Goal: Task Accomplishment & Management: Manage account settings

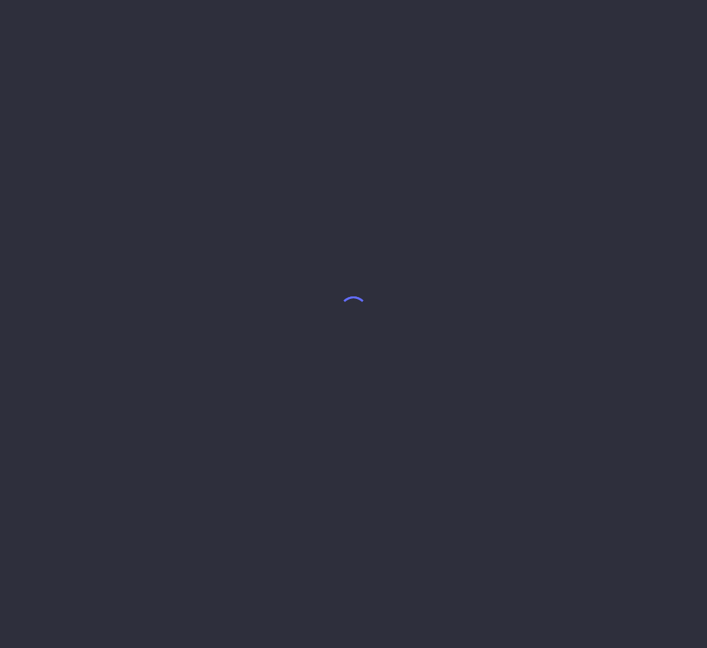
select select "8"
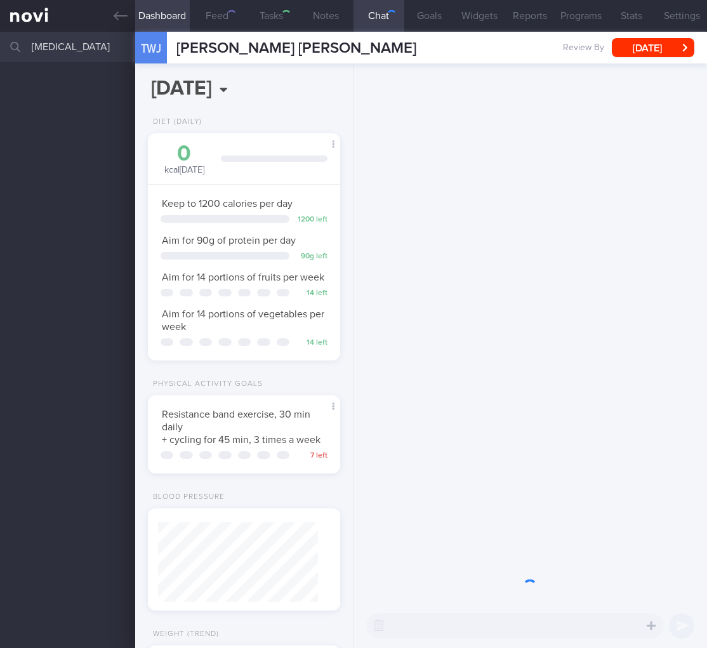
scroll to position [98, 160]
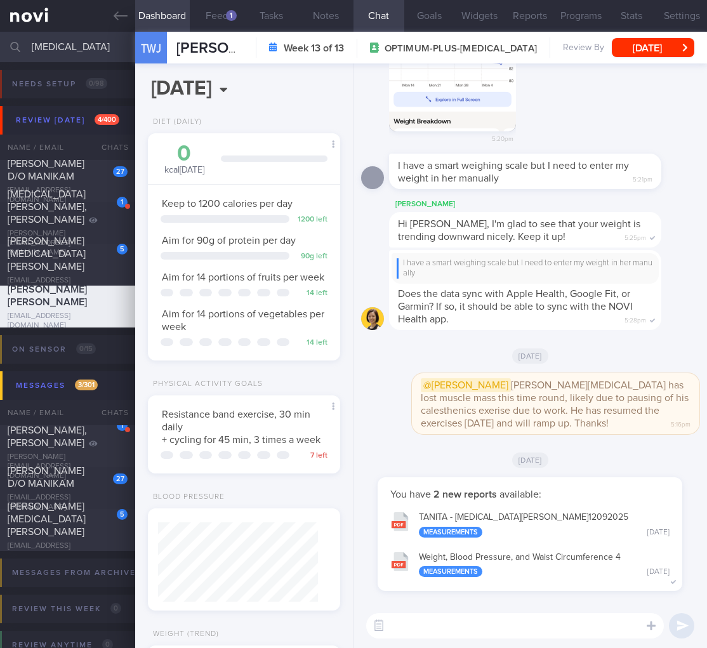
drag, startPoint x: 81, startPoint y: 44, endPoint x: -142, endPoint y: 36, distance: 223.7
click at [0, 36] on html "You are offline! Some functionality will be unavailable Patients New Users Coac…" at bounding box center [353, 324] width 707 height 648
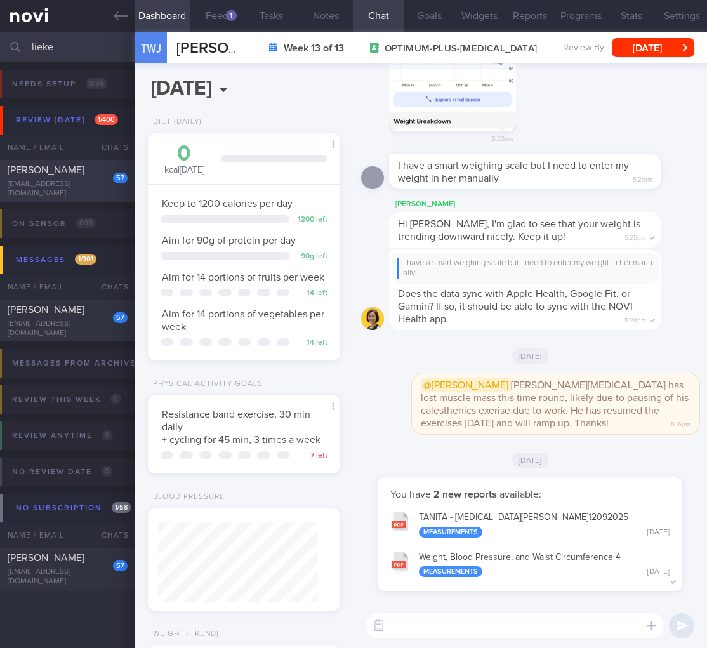
type input "lieke"
click at [84, 174] on div "LIEKE SOFIAR" at bounding box center [66, 170] width 117 height 13
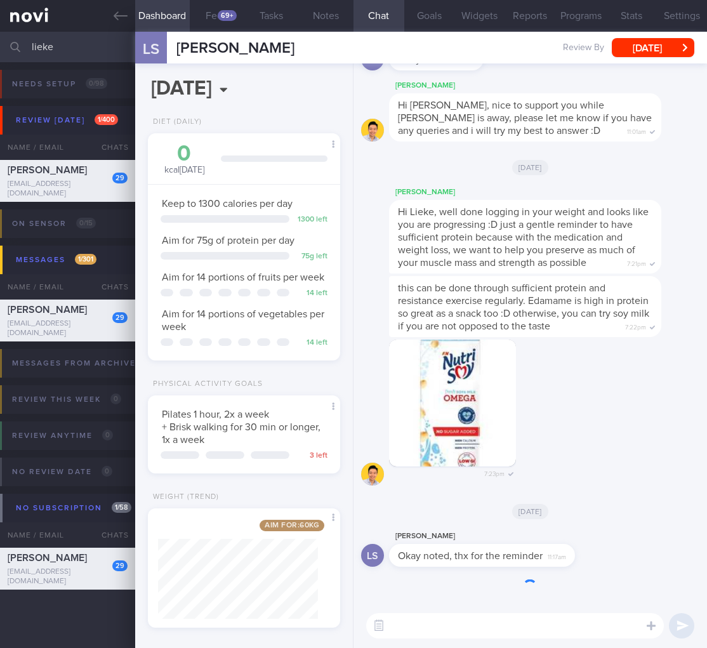
scroll to position [23, 0]
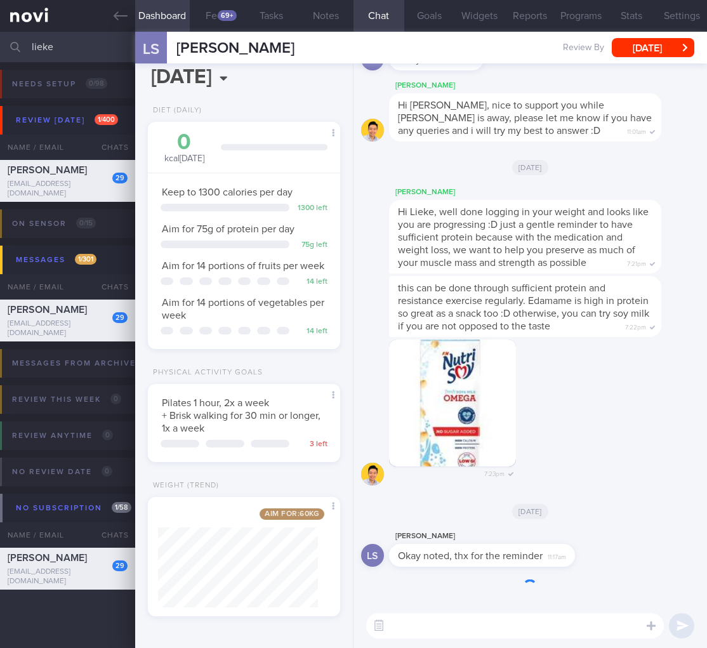
click at [651, 43] on button "Fri, 15 Aug" at bounding box center [653, 47] width 83 height 19
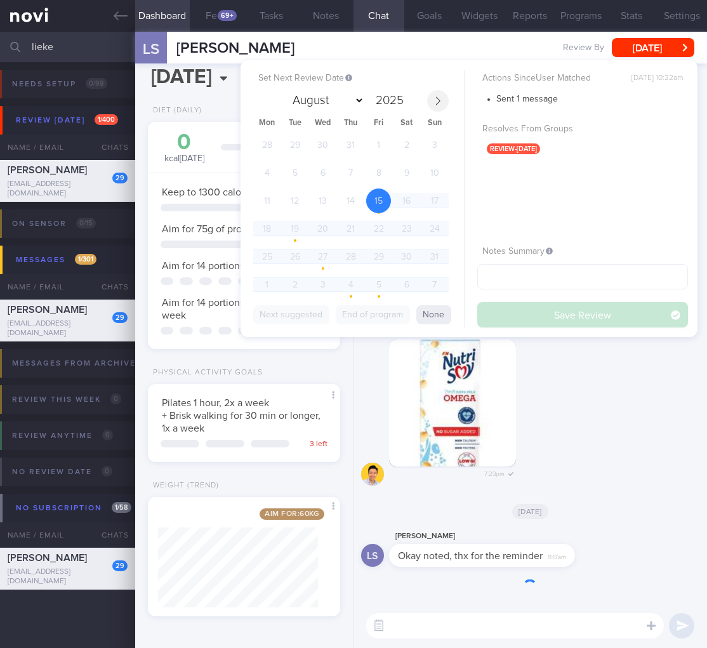
click at [434, 98] on icon at bounding box center [438, 101] width 9 height 9
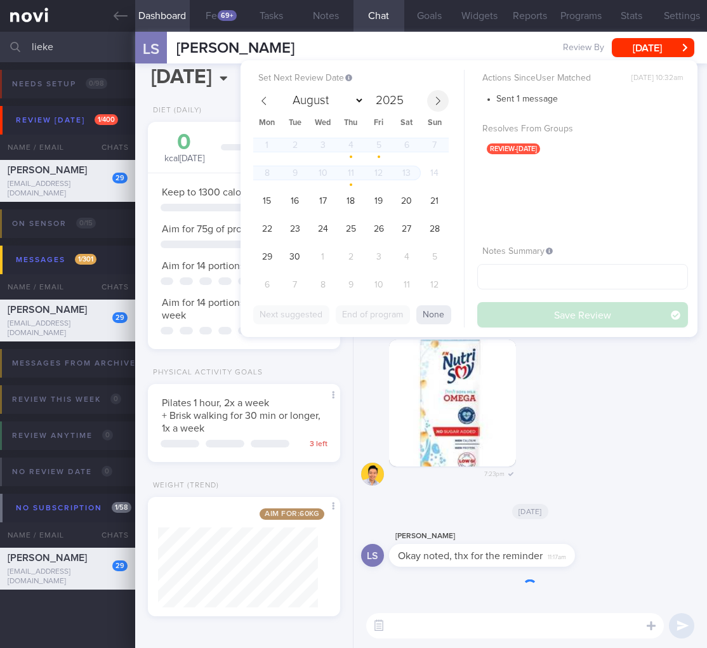
select select "8"
click at [267, 210] on span "15" at bounding box center [267, 201] width 25 height 25
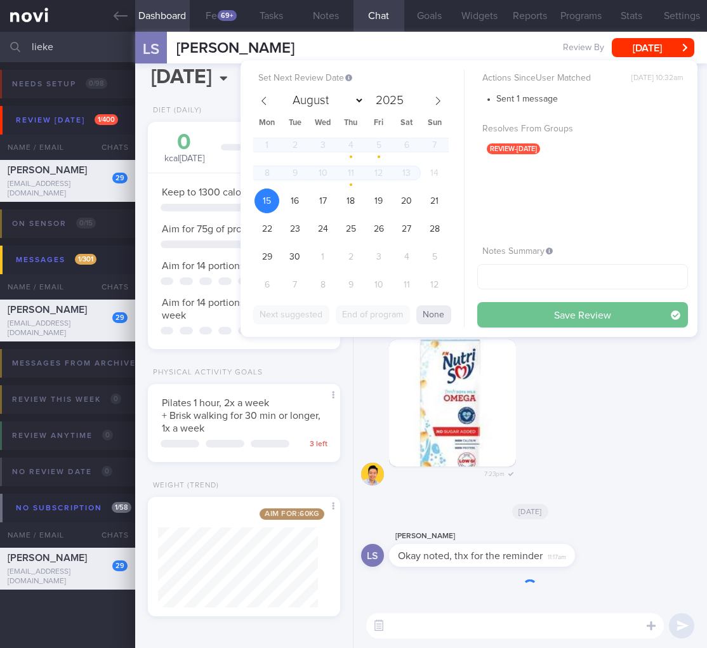
click at [567, 307] on button "Save Review" at bounding box center [583, 314] width 211 height 25
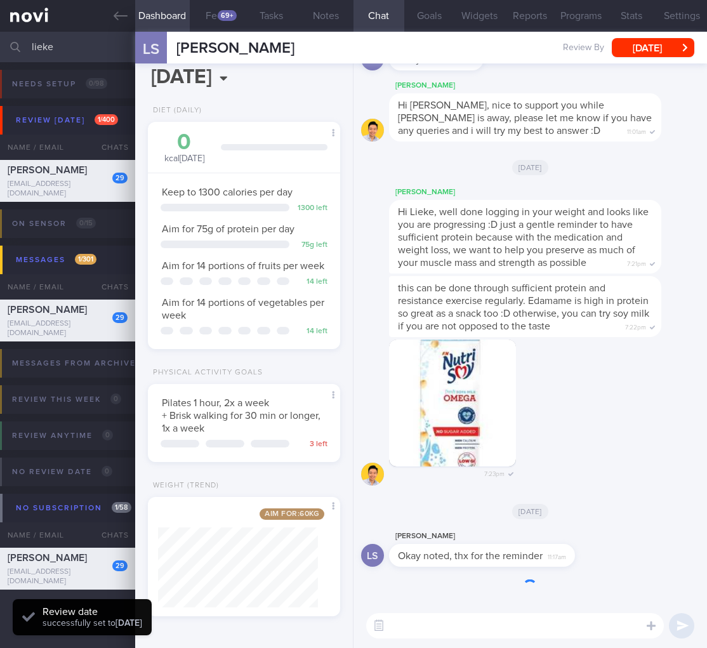
click at [283, 521] on div "Aim for: 60 kg" at bounding box center [243, 518] width 170 height 18
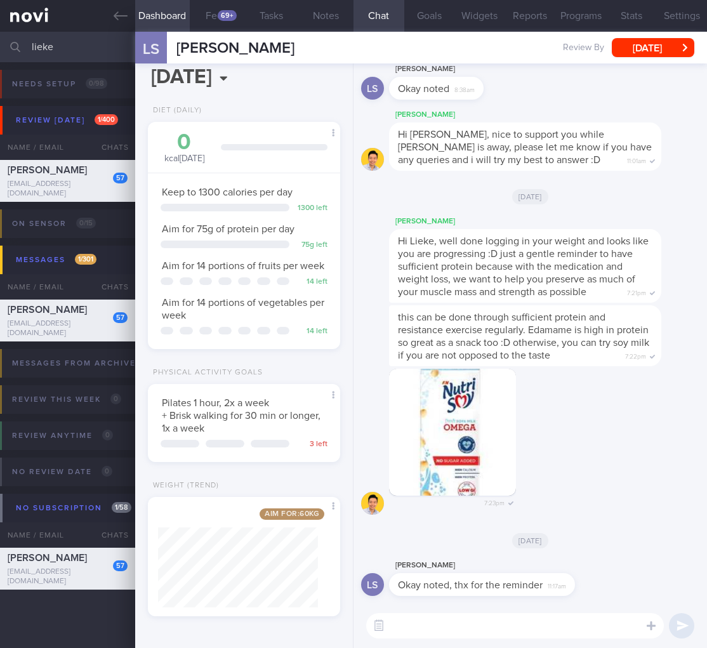
scroll to position [-65, 0]
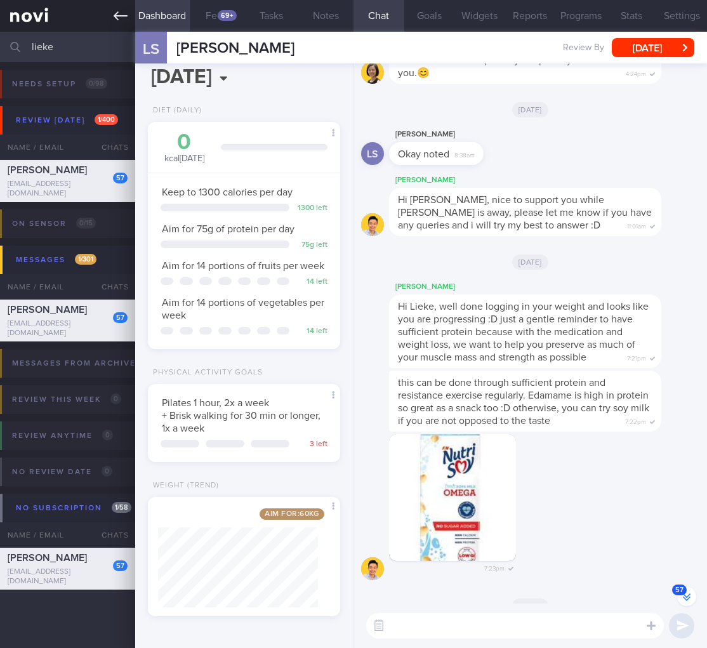
drag, startPoint x: 90, startPoint y: 44, endPoint x: 2, endPoint y: 0, distance: 98.3
click at [0, 36] on html "You are offline! Some functionality will be unavailable Patients New Users Coac…" at bounding box center [353, 324] width 707 height 648
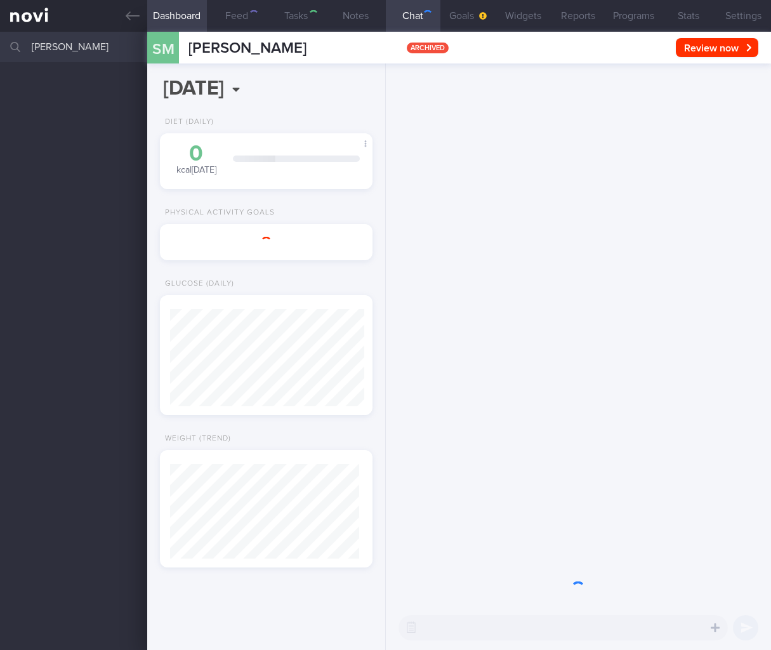
select select "8"
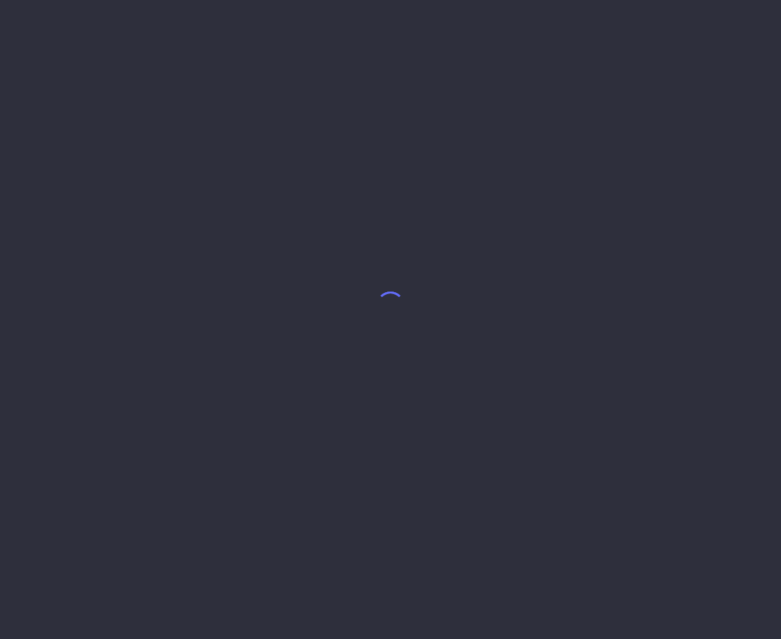
select select "7"
select select "5"
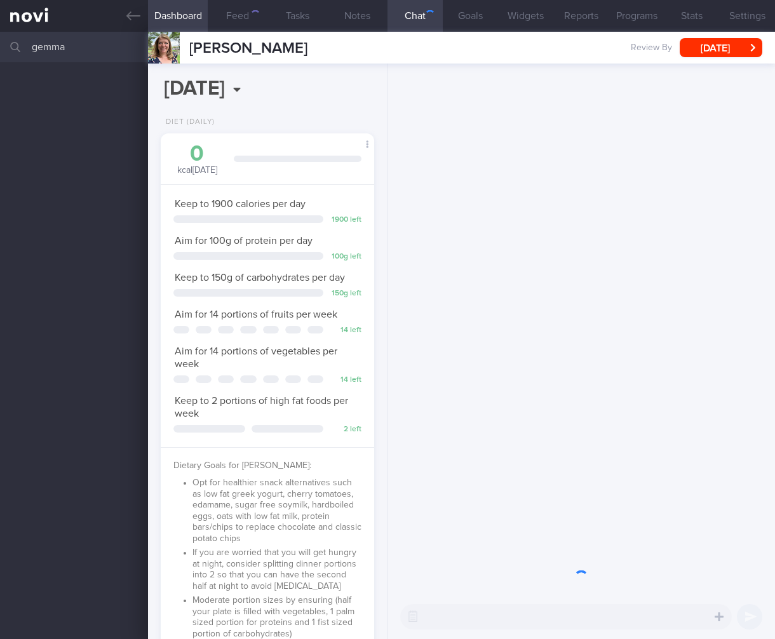
scroll to position [634867, 634794]
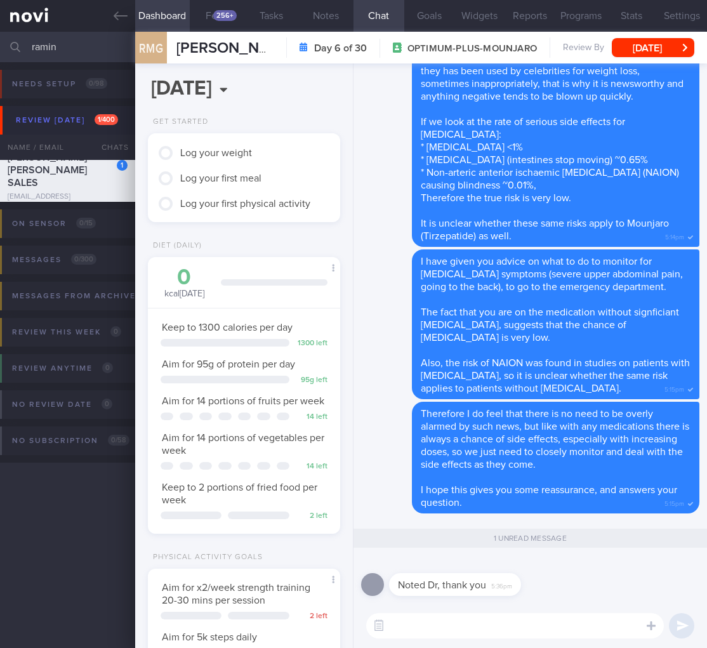
scroll to position [98, 160]
drag, startPoint x: 91, startPoint y: 47, endPoint x: -185, endPoint y: 52, distance: 275.6
click at [0, 52] on html "You are offline! Some functionality will be unavailable Patients New Users Coac…" at bounding box center [353, 324] width 707 height 648
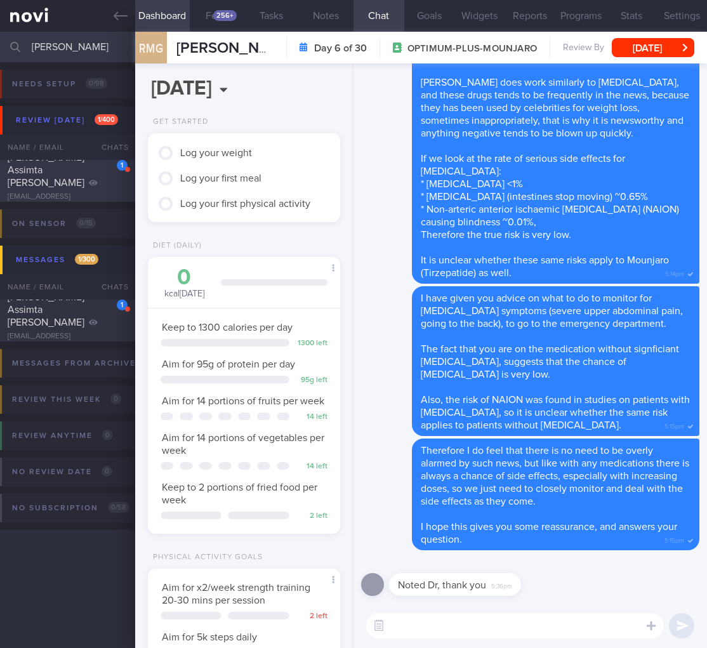
type input "[PERSON_NAME]"
click at [69, 178] on div "[PERSON_NAME] Assimta [PERSON_NAME]" at bounding box center [66, 170] width 117 height 38
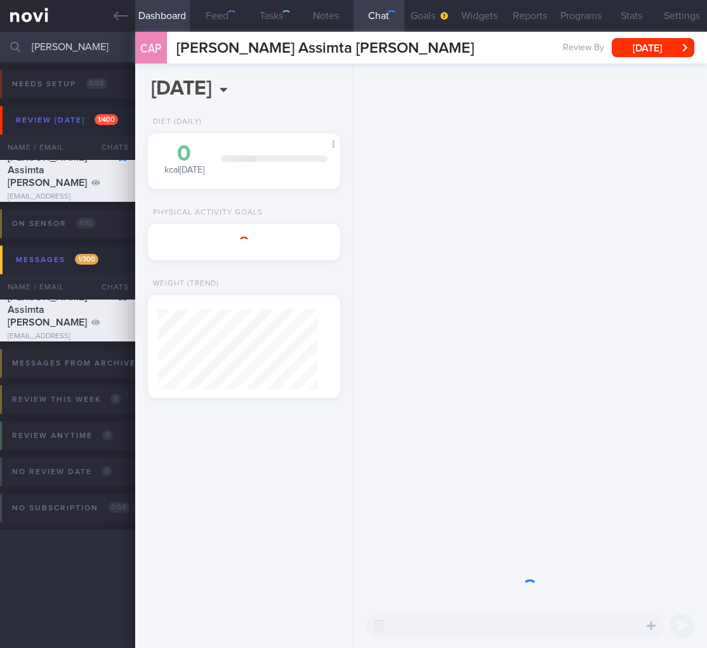
click at [632, 43] on button "[DATE]" at bounding box center [653, 47] width 83 height 19
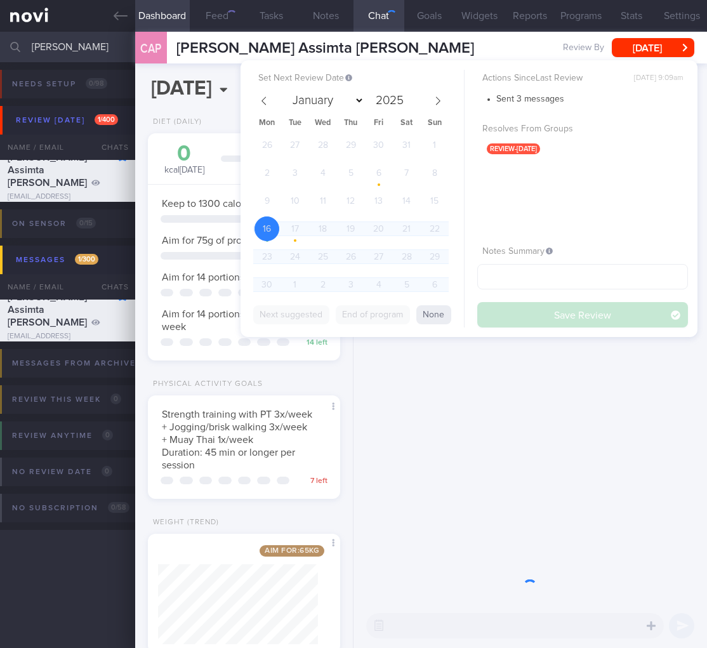
scroll to position [98, 160]
click at [442, 102] on icon at bounding box center [438, 101] width 9 height 9
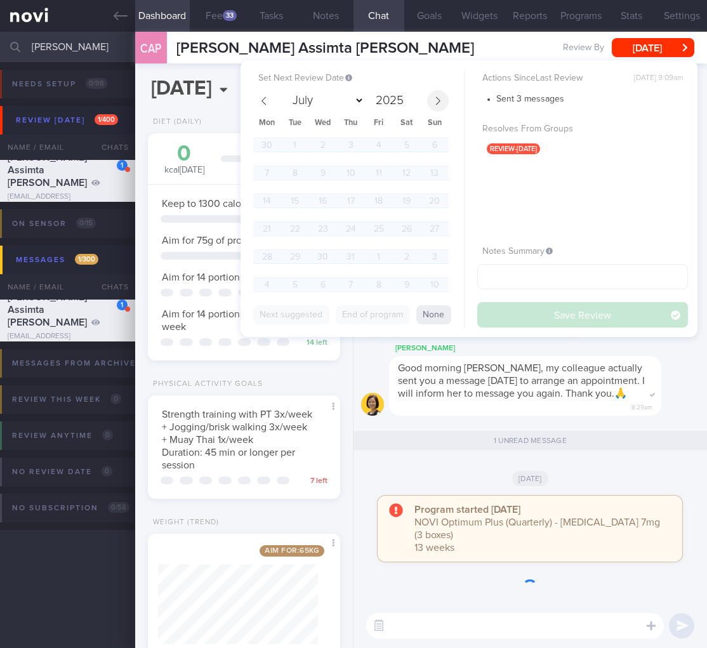
click at [442, 102] on icon at bounding box center [438, 101] width 9 height 9
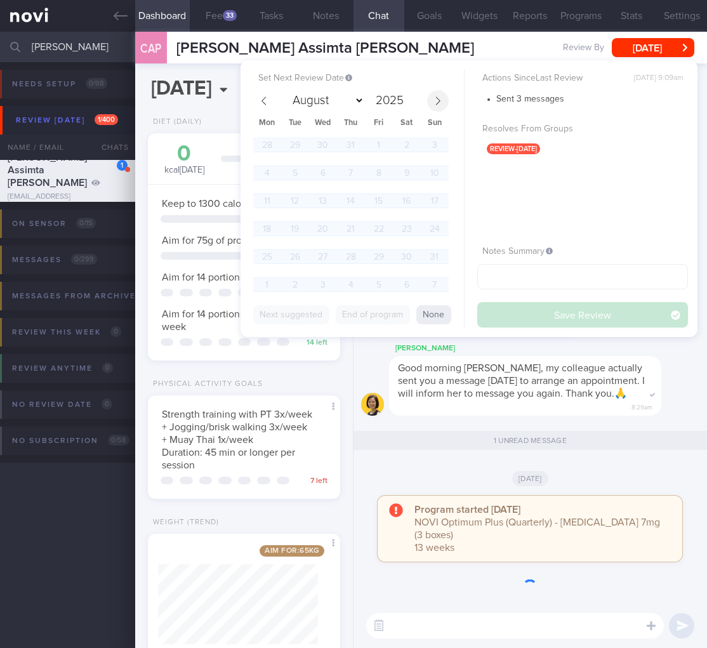
click at [442, 102] on icon at bounding box center [438, 101] width 9 height 9
select select "8"
click at [269, 196] on span "15" at bounding box center [267, 201] width 25 height 25
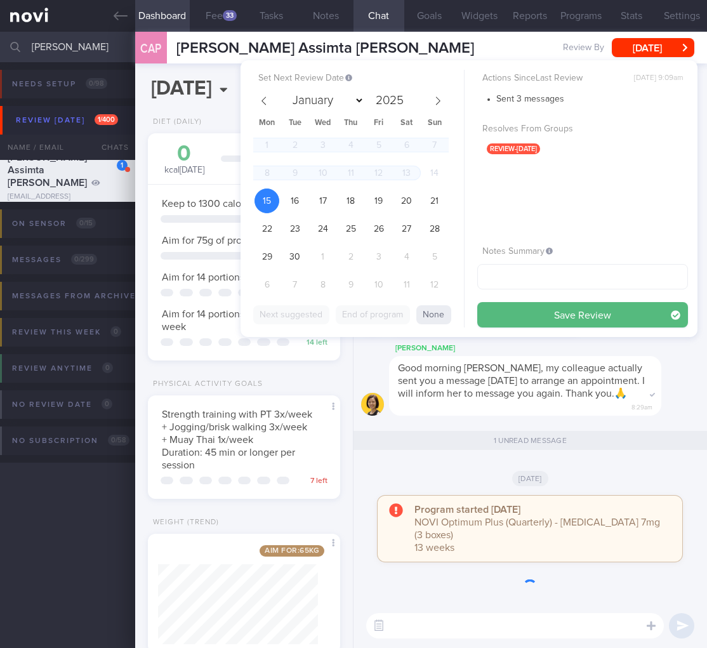
click at [616, 335] on div "Set Next Review Date [DATE] January February March April May June July August S…" at bounding box center [469, 198] width 457 height 277
click at [625, 311] on button "Save Review" at bounding box center [583, 314] width 211 height 25
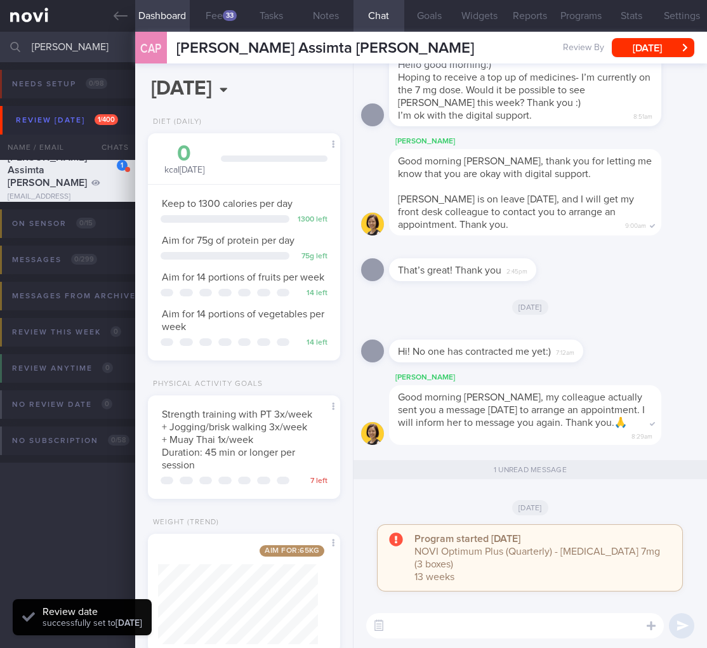
scroll to position [0, 0]
drag, startPoint x: 101, startPoint y: 50, endPoint x: -77, endPoint y: 47, distance: 177.8
click at [0, 47] on html "You are offline! Some functionality will be unavailable Patients New Users Coac…" at bounding box center [353, 324] width 707 height 648
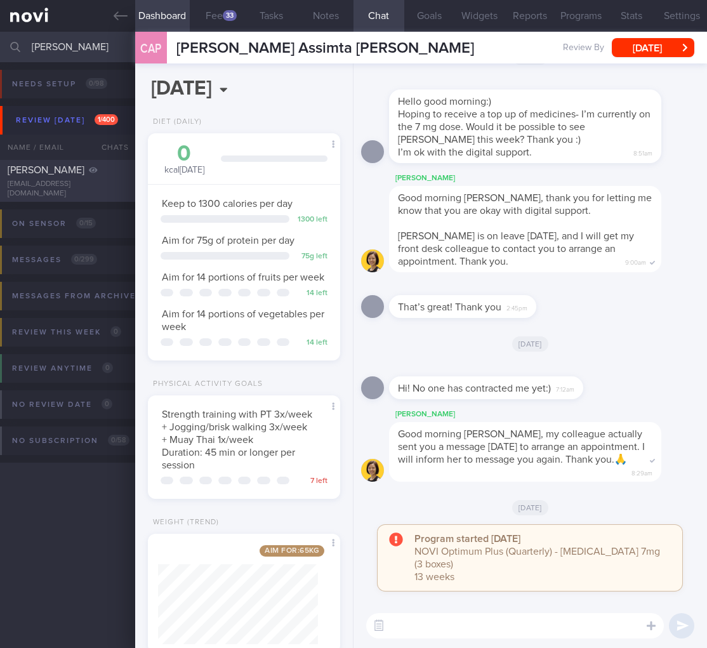
type input "[PERSON_NAME]"
click at [62, 164] on div "[PERSON_NAME]" at bounding box center [66, 170] width 117 height 13
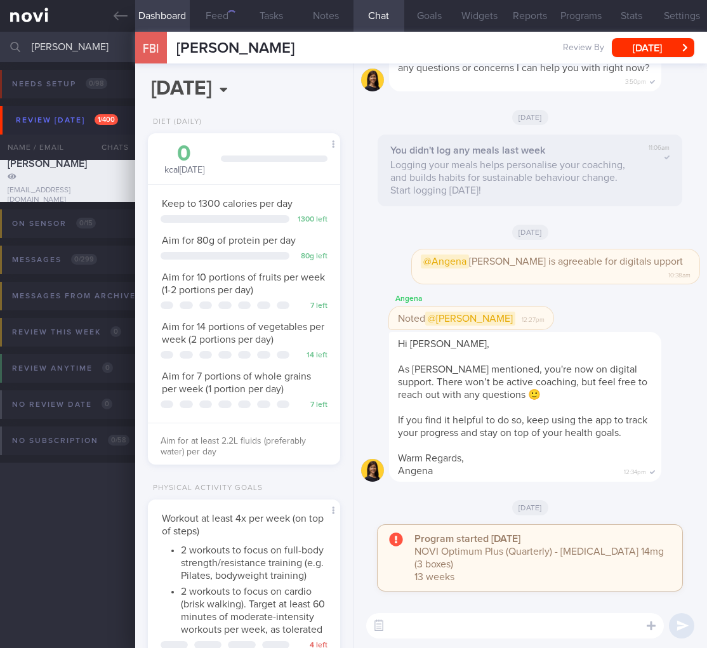
scroll to position [634877, 634815]
click at [672, 37] on div "FBI [PERSON_NAME] Review By [DATE] Set Next Review Date [DATE] January February…" at bounding box center [421, 48] width 572 height 32
click at [668, 43] on button "[DATE]" at bounding box center [653, 47] width 83 height 19
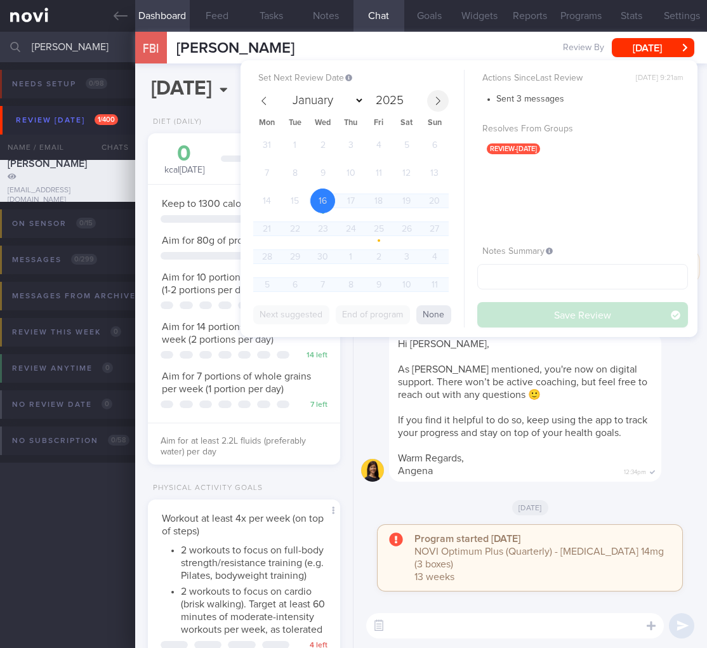
click at [444, 98] on span at bounding box center [438, 101] width 22 height 22
click at [444, 97] on span at bounding box center [438, 101] width 22 height 22
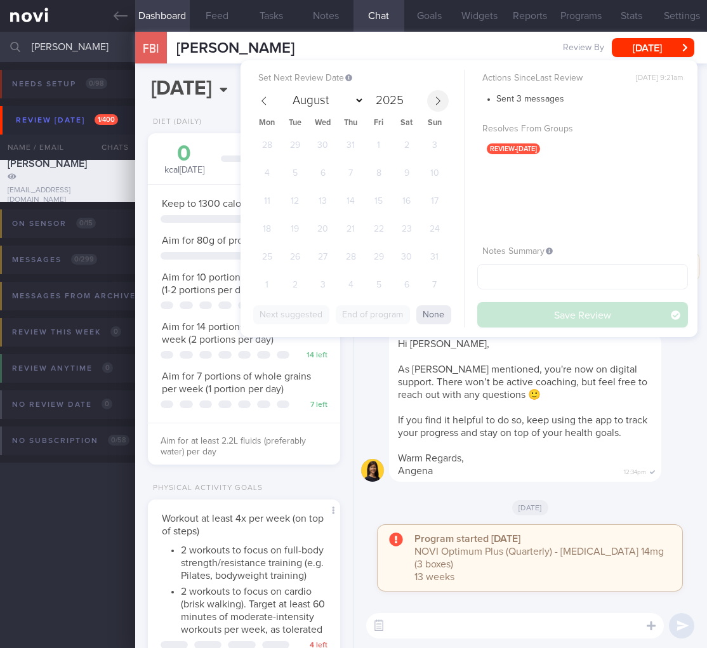
select select "8"
click at [253, 211] on div "1 2 3 4 5 6 7 8 9 10 11 12 13 14 15 16 17 18 19 20 21 22 23 24 25 26 27 28 29 3…" at bounding box center [351, 217] width 196 height 168
click at [258, 205] on span "15" at bounding box center [267, 201] width 25 height 25
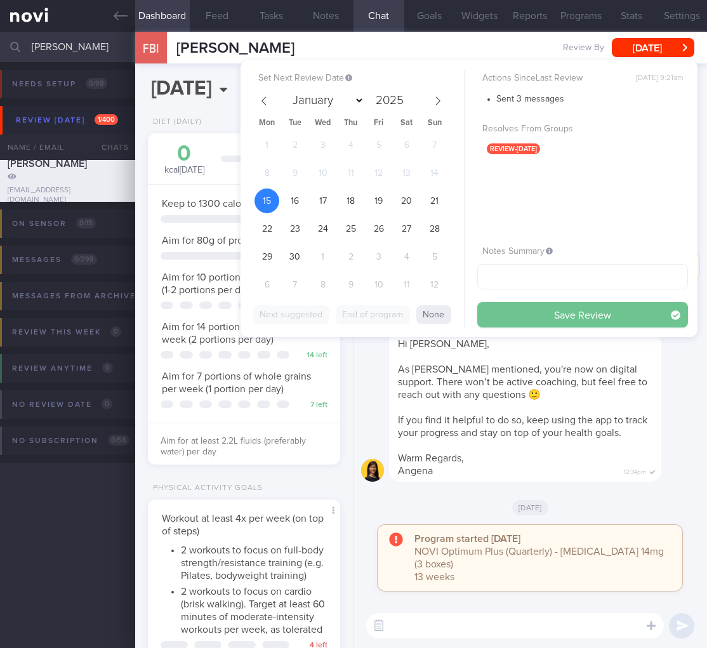
click at [593, 307] on button "Save Review" at bounding box center [583, 314] width 211 height 25
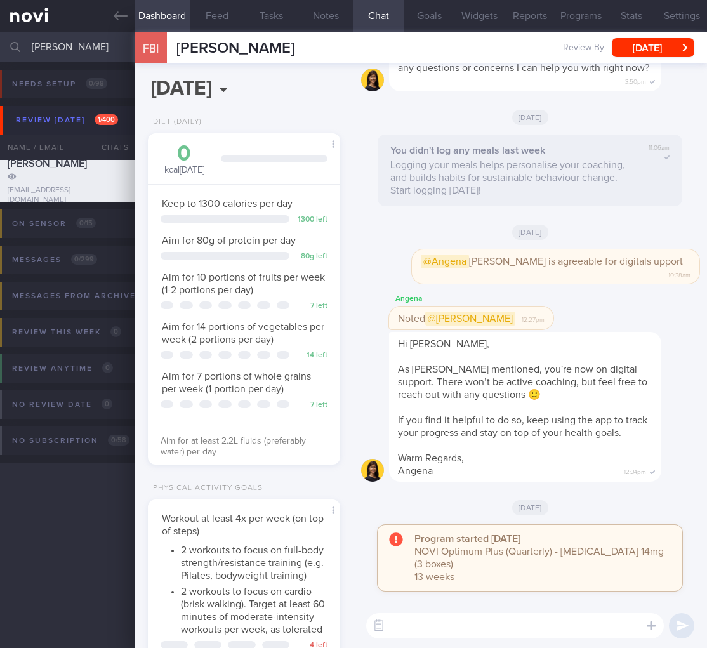
drag, startPoint x: 74, startPoint y: 49, endPoint x: -140, endPoint y: 31, distance: 215.4
click at [0, 31] on html "You are offline! Some functionality will be unavailable Patients New Users Coac…" at bounding box center [353, 324] width 707 height 648
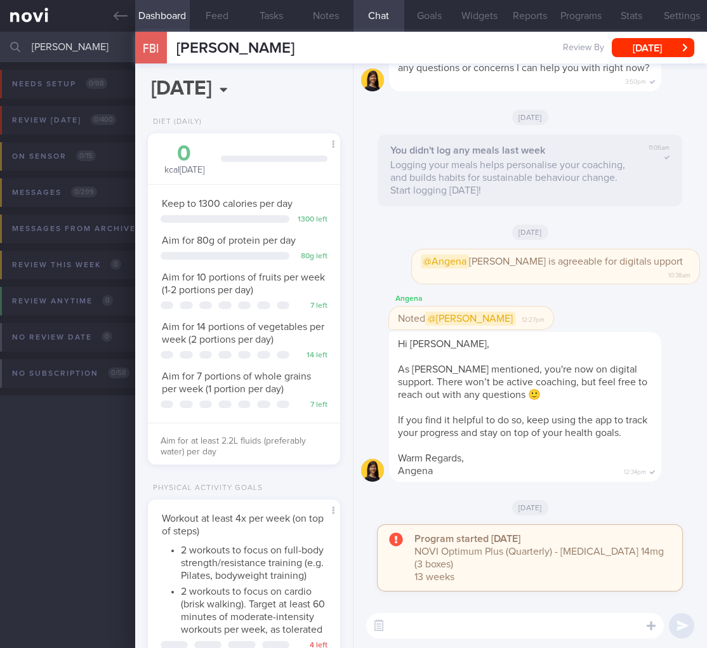
click at [48, 50] on input "[PERSON_NAME]" at bounding box center [353, 47] width 707 height 30
click at [41, 51] on input "[PERSON_NAME]" at bounding box center [353, 47] width 707 height 30
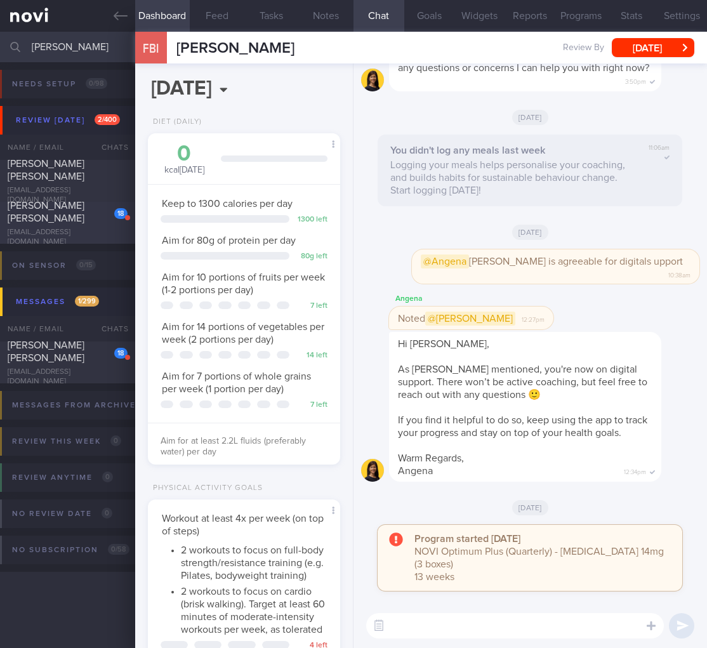
click at [95, 211] on div "[PERSON_NAME] [PERSON_NAME]" at bounding box center [66, 211] width 117 height 25
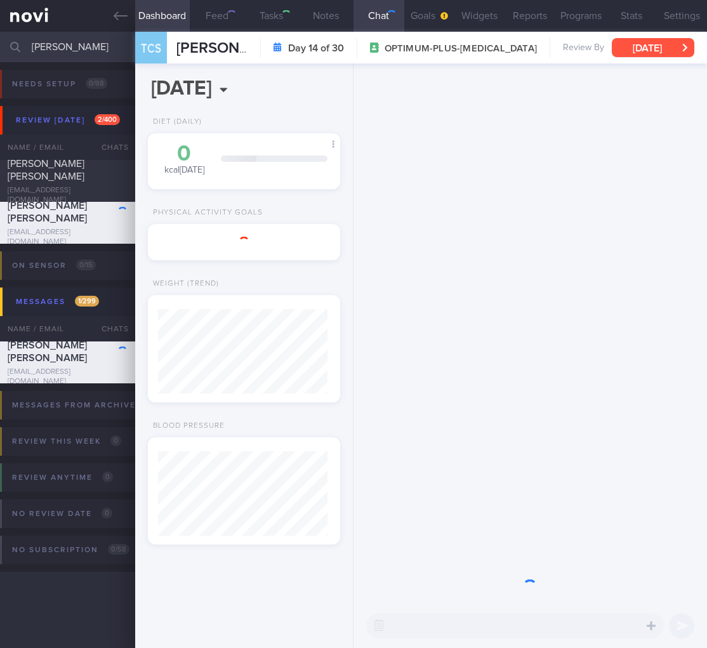
scroll to position [84, 170]
click at [648, 51] on button "[DATE]" at bounding box center [653, 47] width 83 height 19
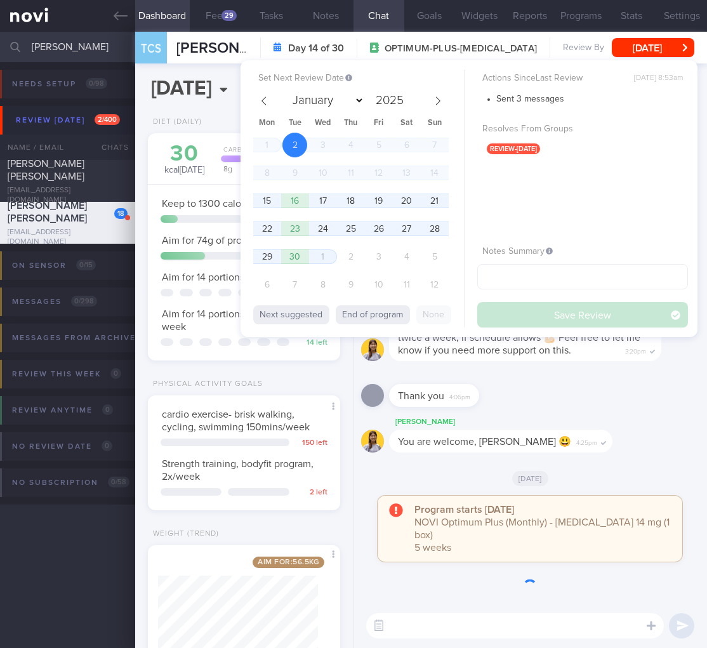
scroll to position [98, 160]
click at [276, 199] on span "15" at bounding box center [267, 201] width 25 height 25
click at [608, 314] on button "Save Review" at bounding box center [583, 314] width 211 height 25
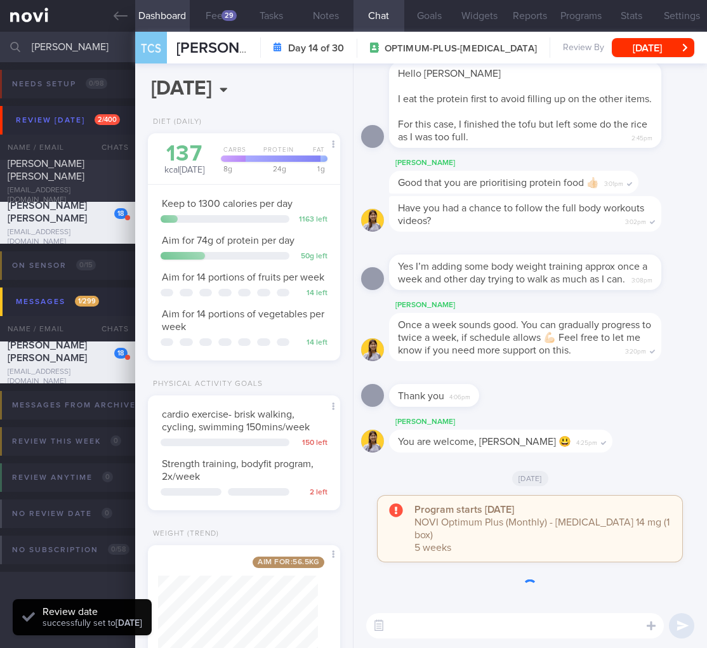
click at [571, 430] on div "[PERSON_NAME]" at bounding box center [520, 422] width 262 height 15
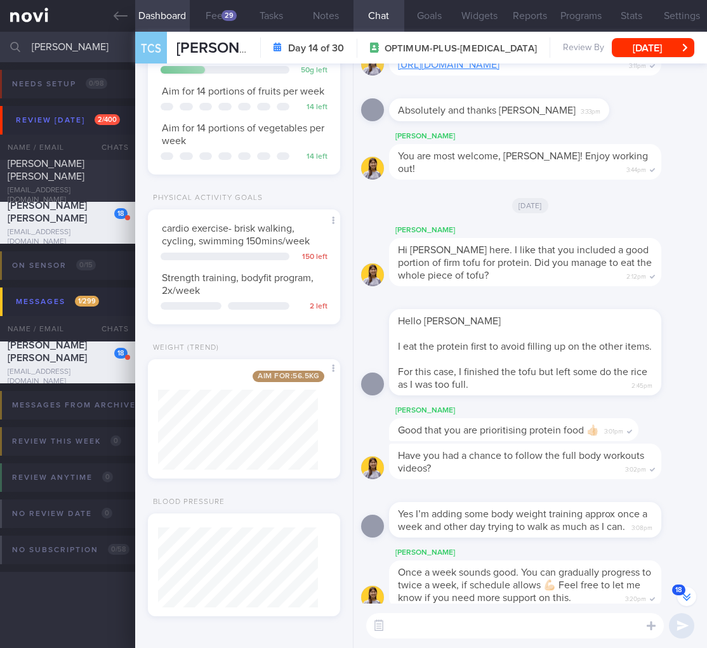
scroll to position [-189, 0]
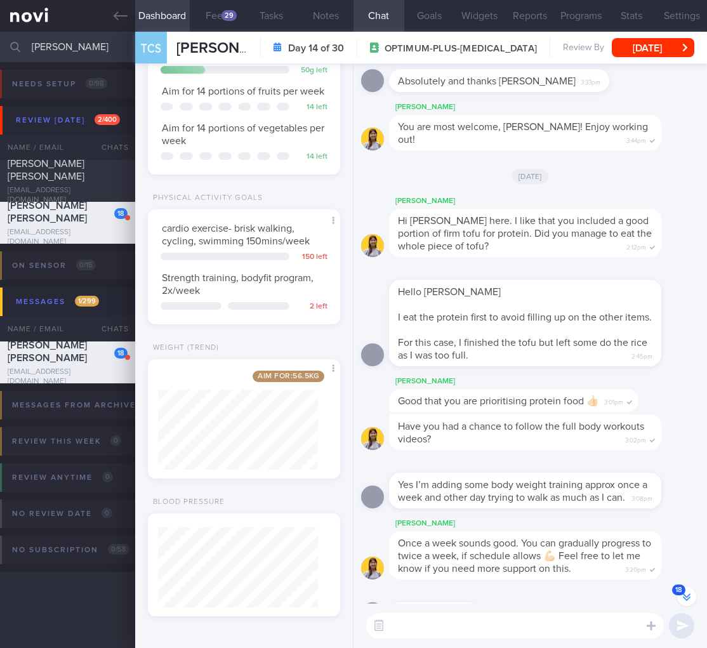
click at [84, 55] on input "[PERSON_NAME]" at bounding box center [353, 47] width 707 height 30
drag, startPoint x: 89, startPoint y: 50, endPoint x: -152, endPoint y: 43, distance: 241.4
click at [0, 43] on html "You are offline! Some functionality will be unavailable Patients New Users Coac…" at bounding box center [353, 324] width 707 height 648
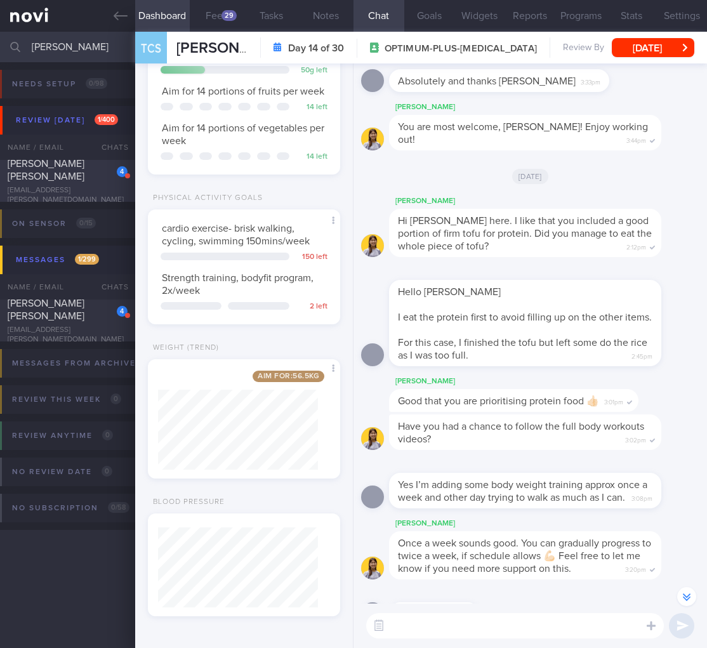
click at [31, 174] on div "[PERSON_NAME] [PERSON_NAME]" at bounding box center [66, 169] width 117 height 25
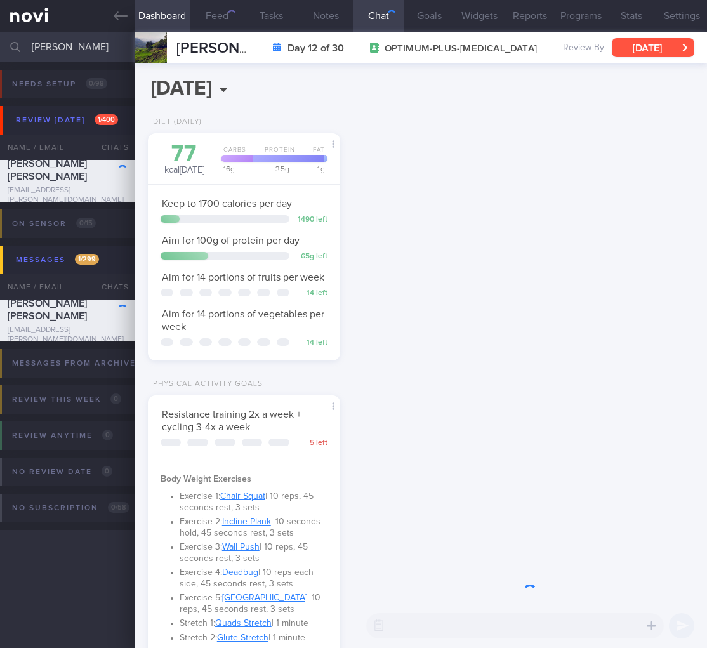
click at [644, 52] on button "[DATE]" at bounding box center [653, 47] width 83 height 19
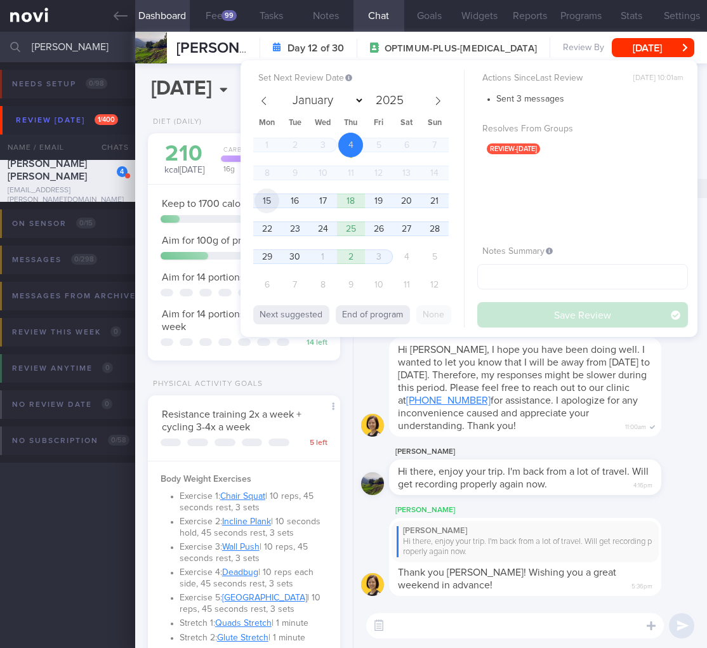
click at [270, 197] on span "15" at bounding box center [267, 201] width 25 height 25
click at [600, 317] on button "Save Review" at bounding box center [583, 314] width 211 height 25
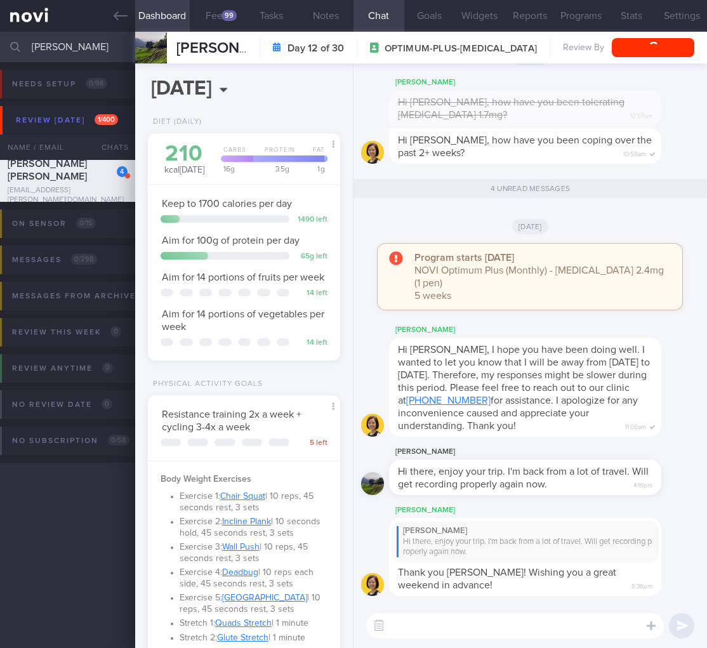
drag, startPoint x: 554, startPoint y: 490, endPoint x: 546, endPoint y: 510, distance: 21.7
click at [554, 490] on div "Hi there, enjoy your trip. I'm back from a lot of travel. Will get recording pr…" at bounding box center [525, 478] width 272 height 36
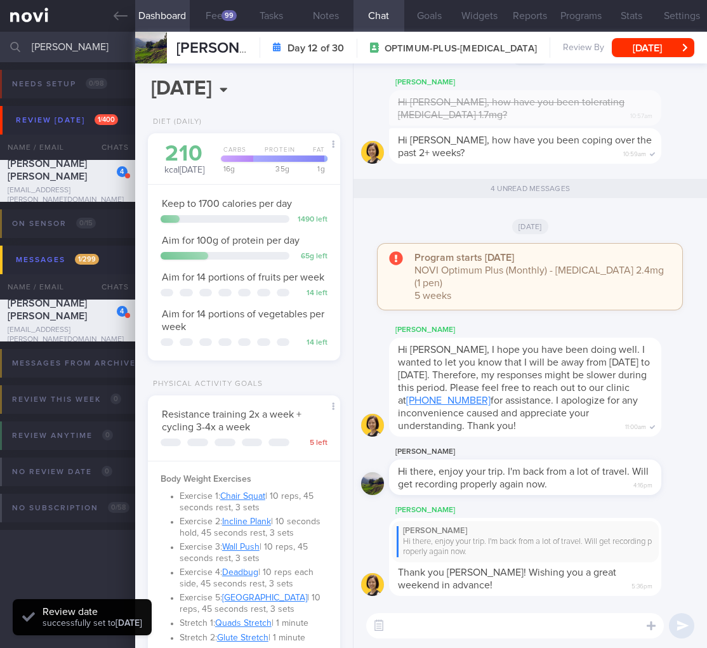
scroll to position [240, 0]
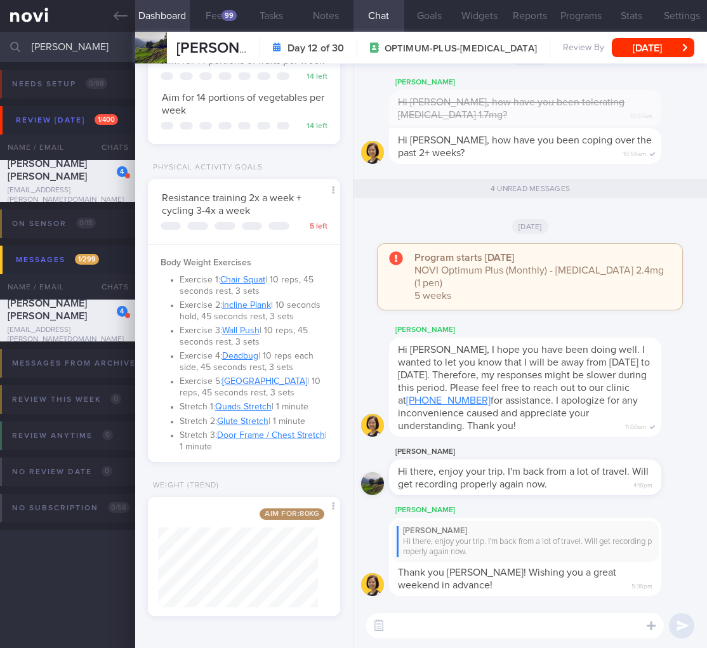
drag, startPoint x: 68, startPoint y: 41, endPoint x: -107, endPoint y: 25, distance: 176.0
click at [0, 25] on html "You are offline! Some functionality will be unavailable Patients New Users Coac…" at bounding box center [353, 324] width 707 height 648
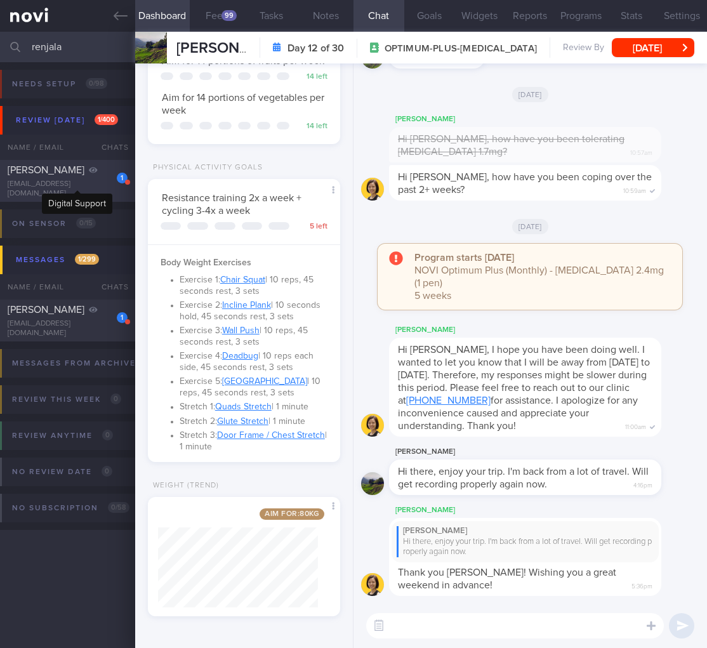
click at [89, 174] on icon at bounding box center [93, 170] width 9 height 8
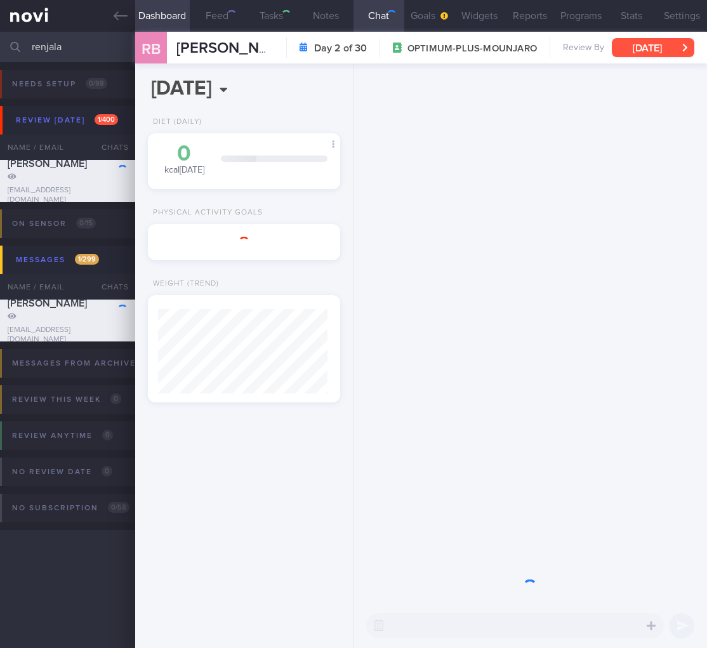
click at [650, 49] on button "[DATE]" at bounding box center [653, 47] width 83 height 19
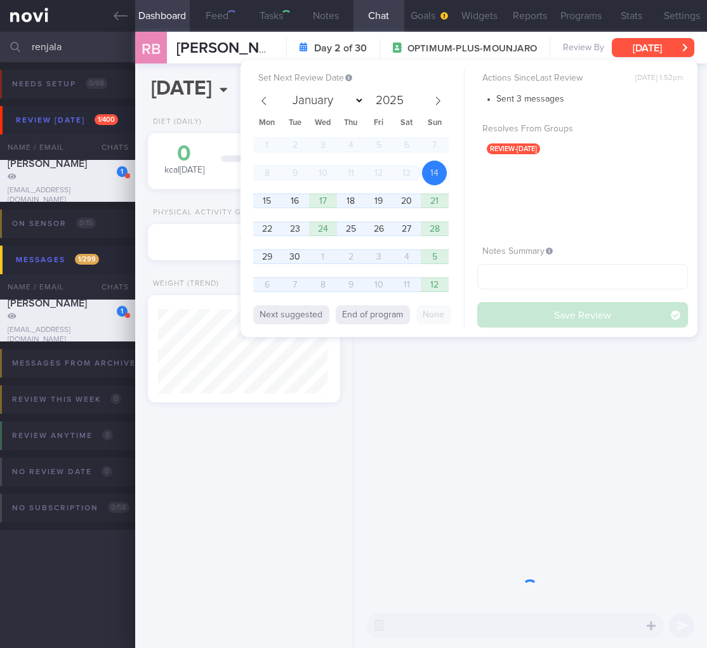
scroll to position [98, 160]
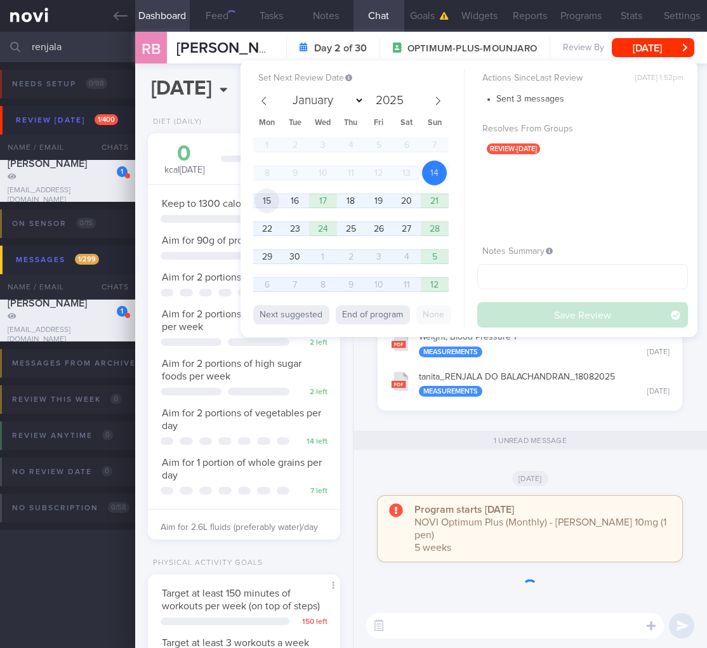
click at [264, 203] on span "15" at bounding box center [267, 201] width 25 height 25
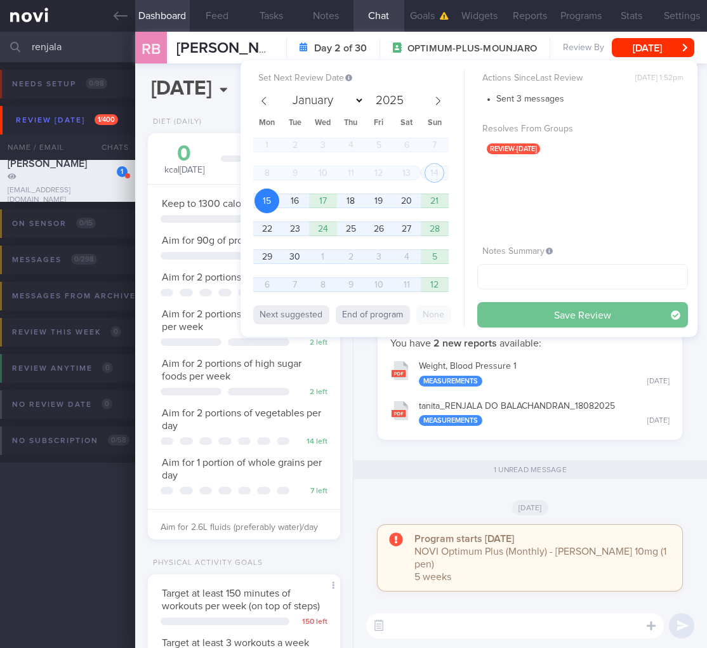
click at [573, 309] on button "Save Review" at bounding box center [583, 314] width 211 height 25
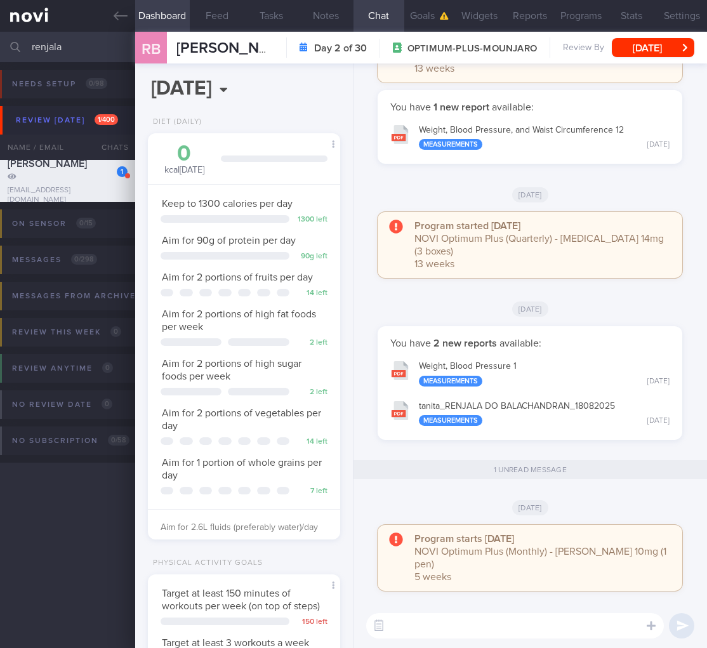
drag, startPoint x: 65, startPoint y: 50, endPoint x: -13, endPoint y: 49, distance: 77.5
click at [0, 49] on html "You are offline! Some functionality will be unavailable Patients New Users Coac…" at bounding box center [353, 324] width 707 height 648
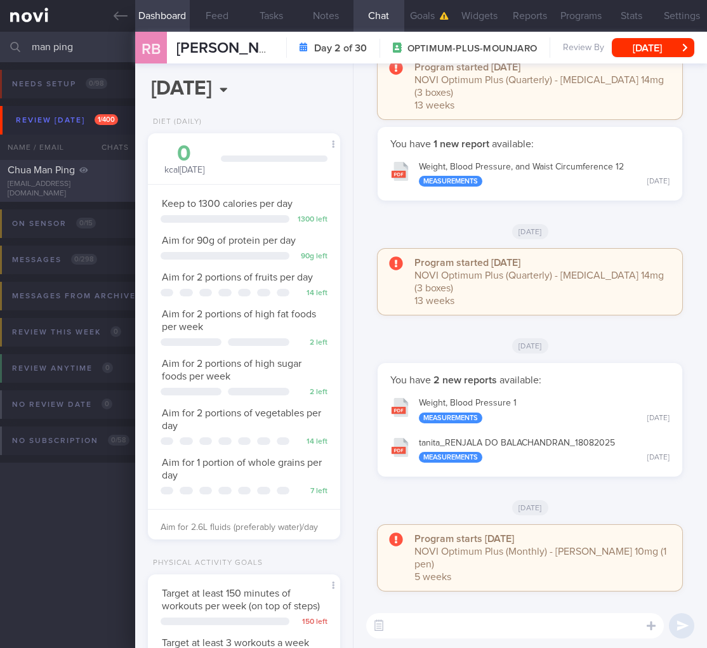
type input "man ping"
click at [88, 177] on div "Chua Man Ping" at bounding box center [66, 170] width 117 height 13
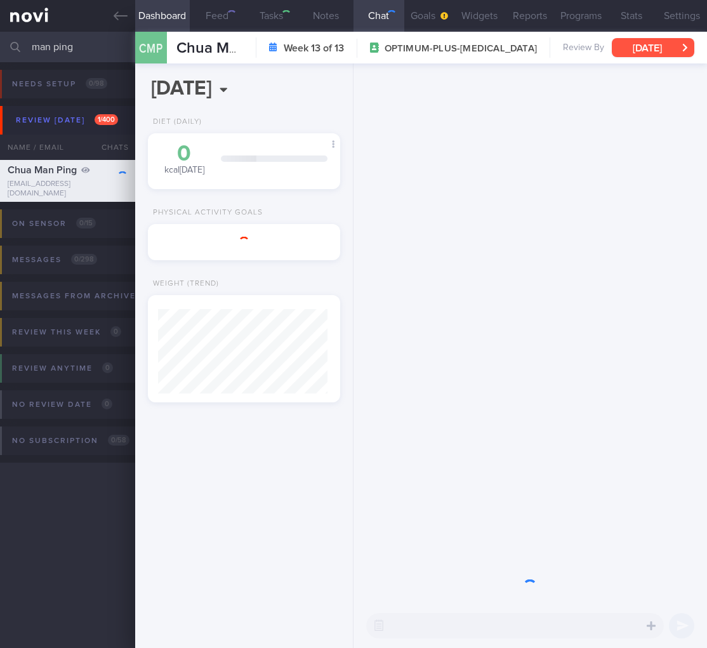
click at [679, 48] on button "[DATE]" at bounding box center [653, 47] width 83 height 19
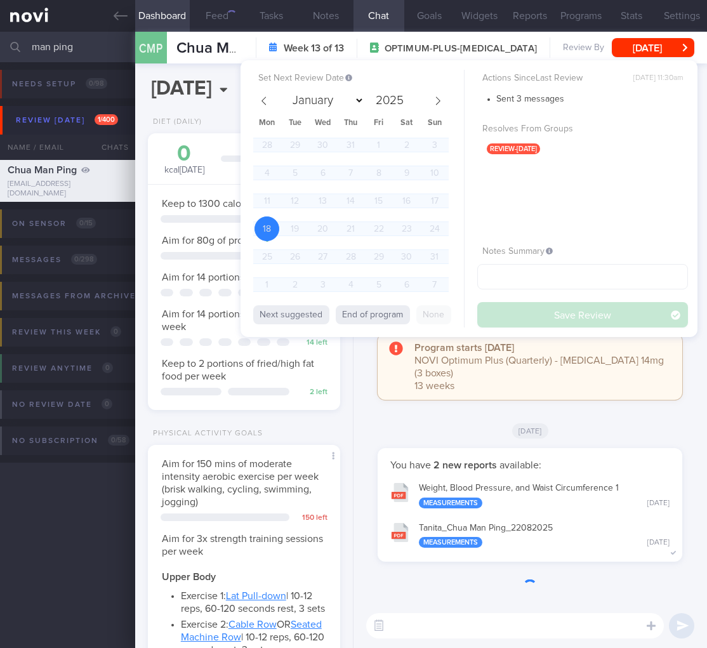
scroll to position [98, 160]
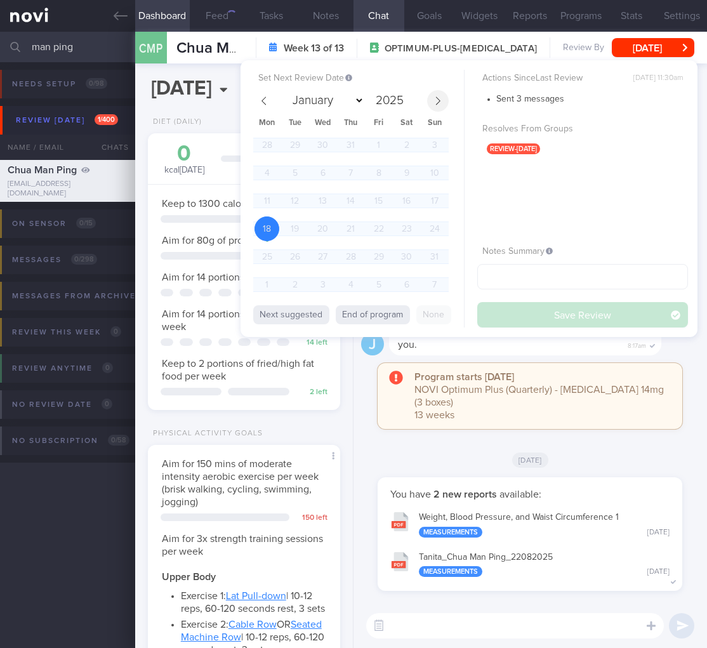
click at [436, 98] on icon at bounding box center [438, 101] width 9 height 9
select select "8"
click at [262, 199] on span "15" at bounding box center [267, 201] width 25 height 25
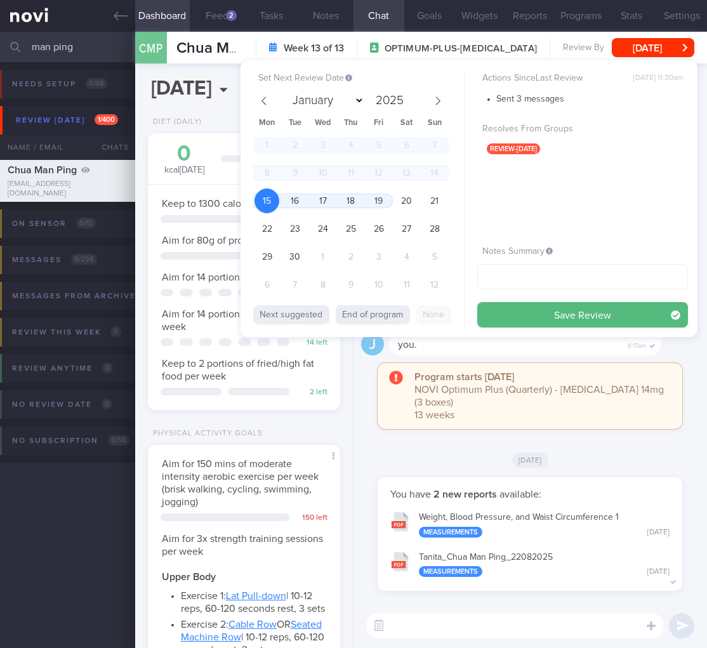
click at [554, 299] on div "Actions Since Last Review [DATE] 11:30am Sent 3 messages Resolves From Groups r…" at bounding box center [583, 199] width 211 height 258
click at [554, 304] on button "Save Review" at bounding box center [583, 314] width 211 height 25
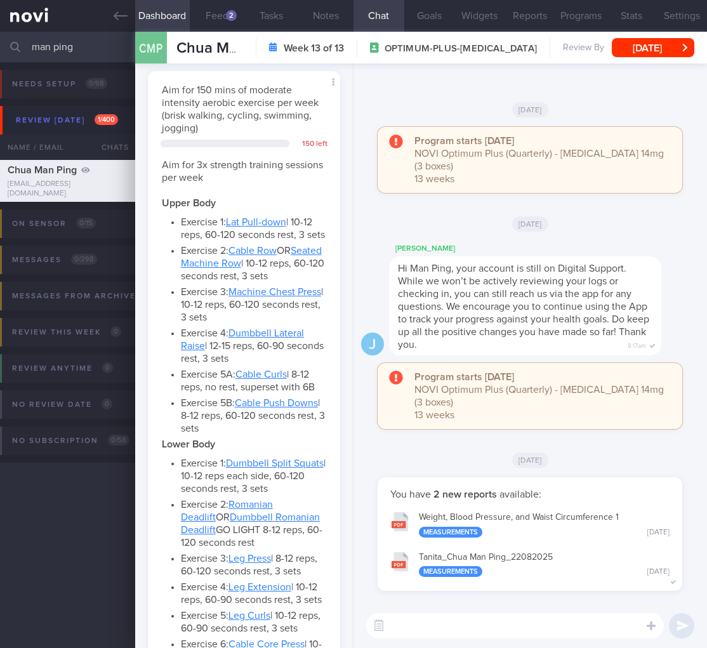
scroll to position [1074, 0]
